Goal: Task Accomplishment & Management: Manage account settings

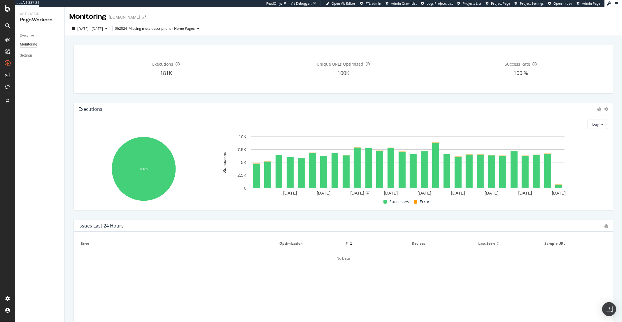
scroll to position [127, 0]
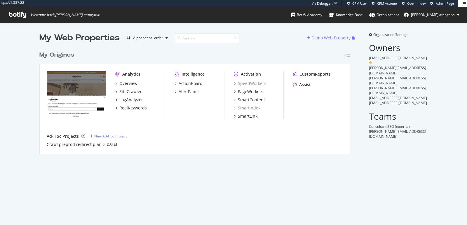
scroll to position [105, 310]
click at [238, 92] on div "PageWorkers" at bounding box center [250, 92] width 25 height 6
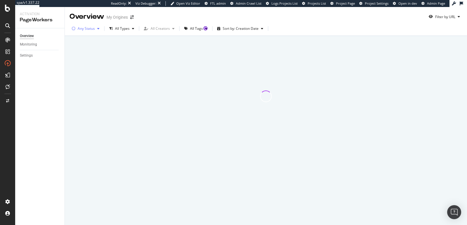
click at [83, 29] on div "Any Status" at bounding box center [86, 28] width 17 height 3
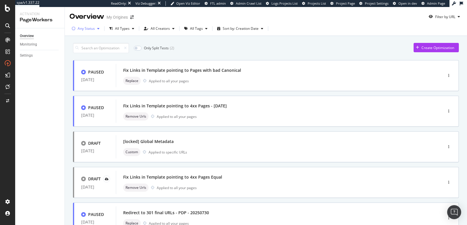
click at [82, 30] on div "Any Status" at bounding box center [86, 28] width 17 height 3
click at [87, 59] on div "Paused" at bounding box center [87, 60] width 12 height 5
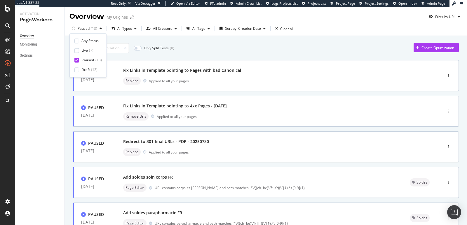
click at [227, 107] on div "Fix Links in Template pointing to 4xx Pages - [DATE]" at bounding box center [175, 106] width 104 height 6
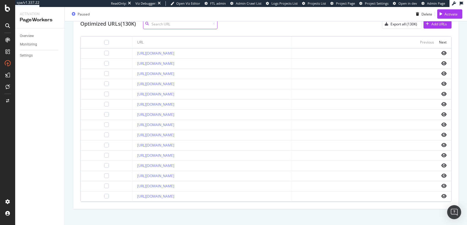
scroll to position [209, 0]
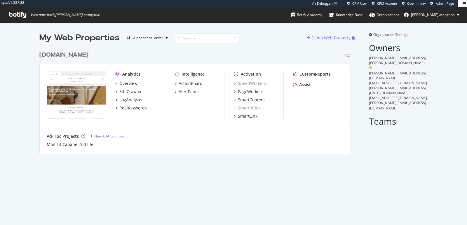
scroll to position [105, 310]
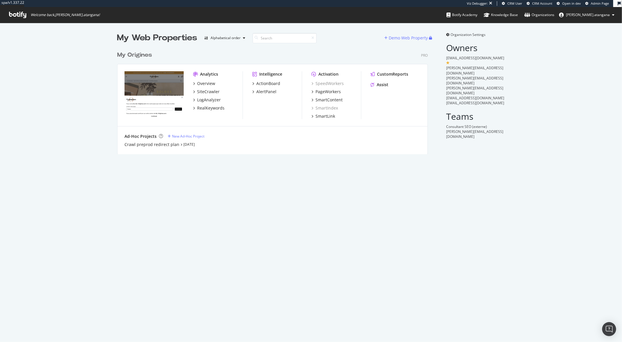
scroll to position [105, 310]
click at [325, 92] on div "PageWorkers" at bounding box center [328, 92] width 25 height 6
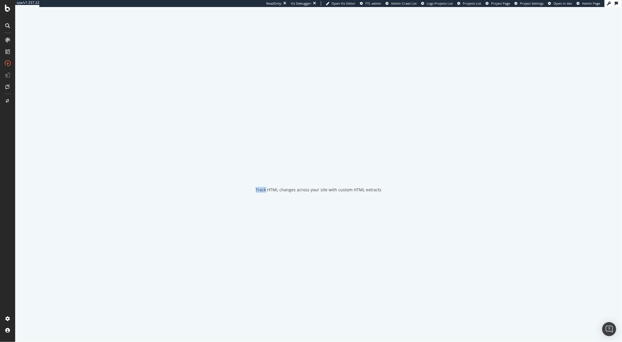
click at [325, 92] on div "Track HTML changes across your site with custom HTML extracts" at bounding box center [318, 174] width 607 height 335
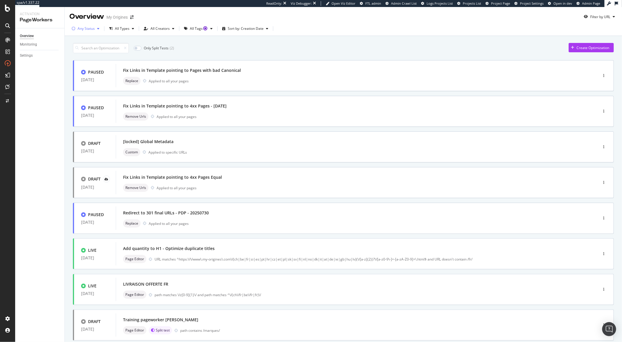
click at [86, 28] on div "Any Status" at bounding box center [86, 28] width 17 height 3
click at [90, 58] on div "Paused" at bounding box center [87, 60] width 12 height 5
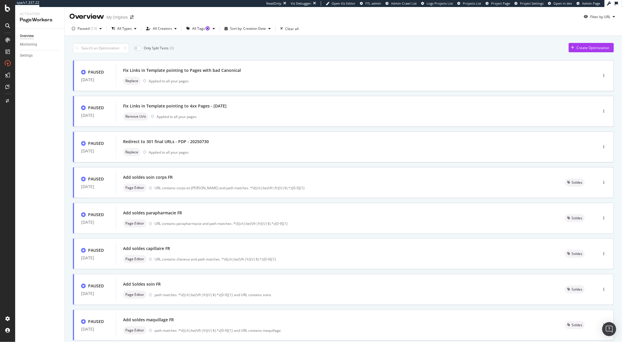
click at [39, 96] on div "Overview Monitoring Settings" at bounding box center [39, 184] width 49 height 313
click at [57, 120] on div "Overview Monitoring Settings" at bounding box center [39, 184] width 49 height 313
click at [133, 105] on div "Fix Links in Template pointing to 4xx Pages - 18/08/2025" at bounding box center [175, 106] width 104 height 6
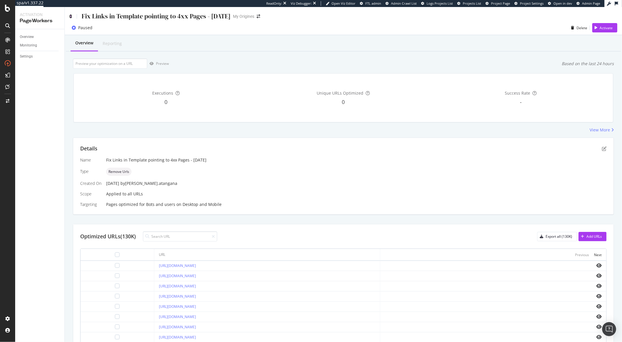
click at [71, 17] on icon at bounding box center [70, 16] width 3 height 4
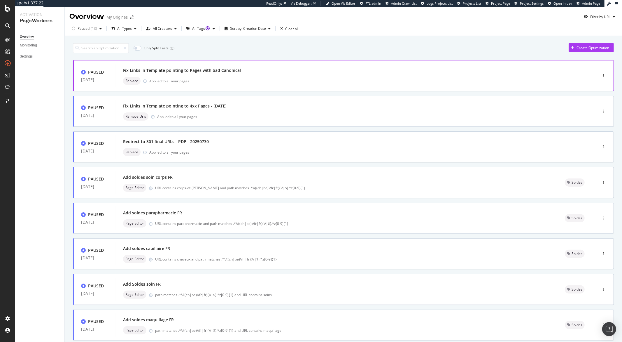
click at [213, 83] on div "Replace Applied to all your pages" at bounding box center [348, 81] width 450 height 8
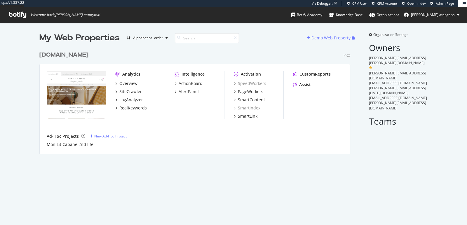
scroll to position [105, 310]
